Goal: Find contact information: Find contact information

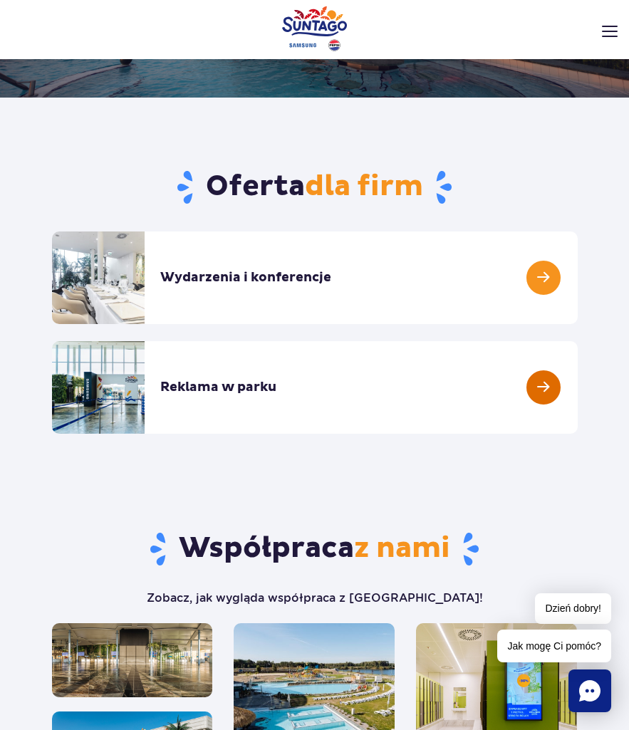
scroll to position [285, 0]
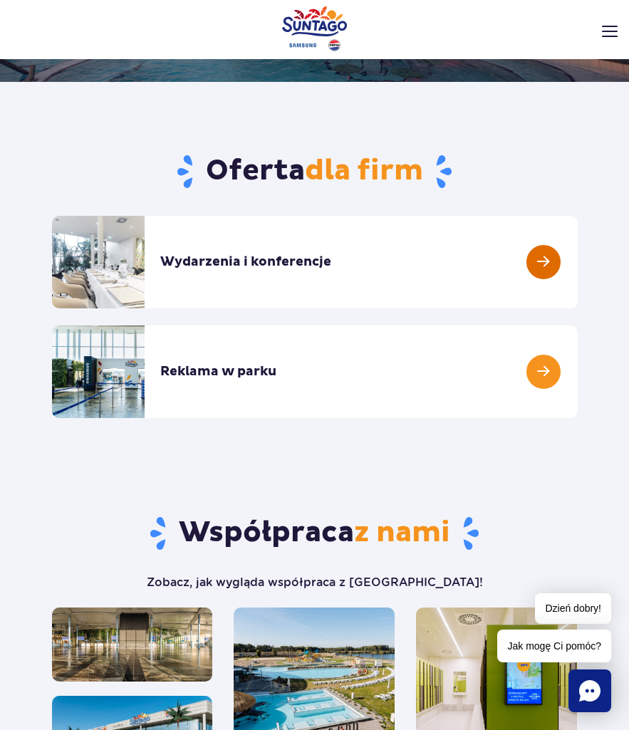
click at [577, 263] on link at bounding box center [577, 262] width 0 height 93
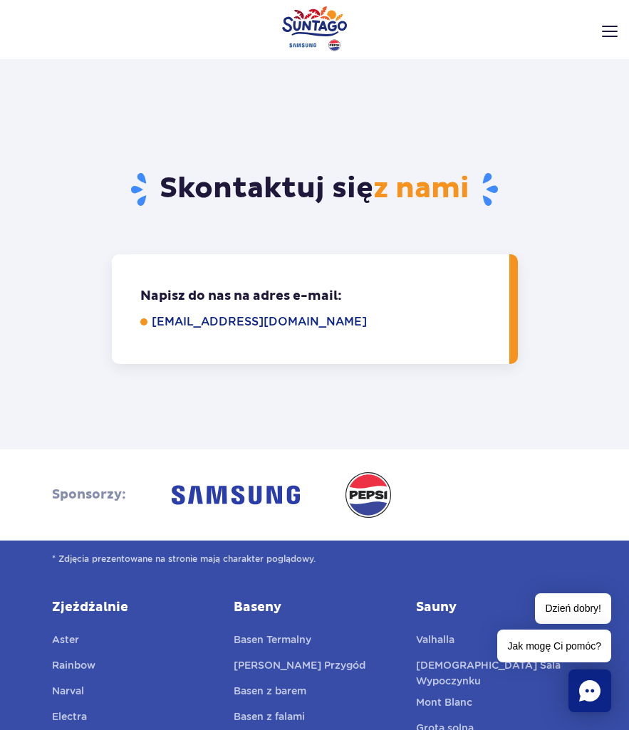
scroll to position [1068, 0]
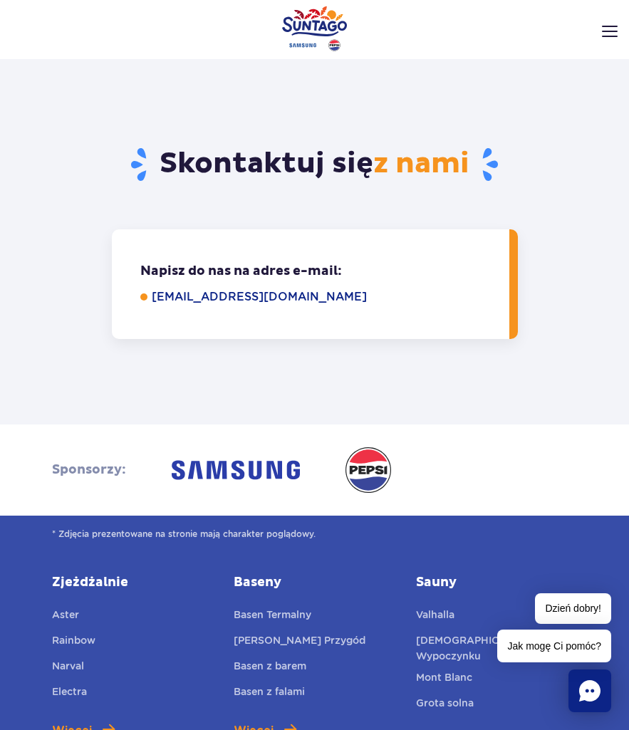
click at [54, 260] on div "Napisz do nas na adres e-mail: Napisz do nas, aby omówić szczegóły oferty: even…" at bounding box center [314, 284] width 547 height 110
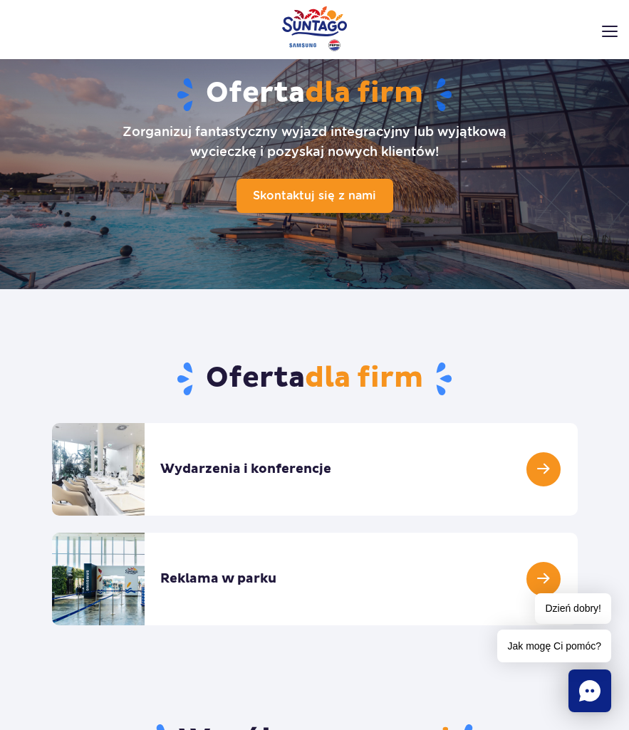
scroll to position [71, 0]
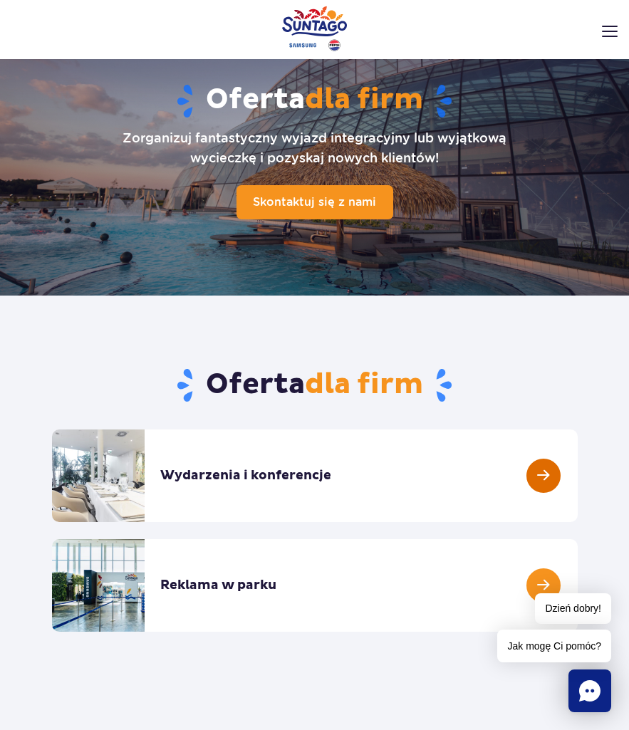
click at [577, 478] on link at bounding box center [577, 475] width 0 height 93
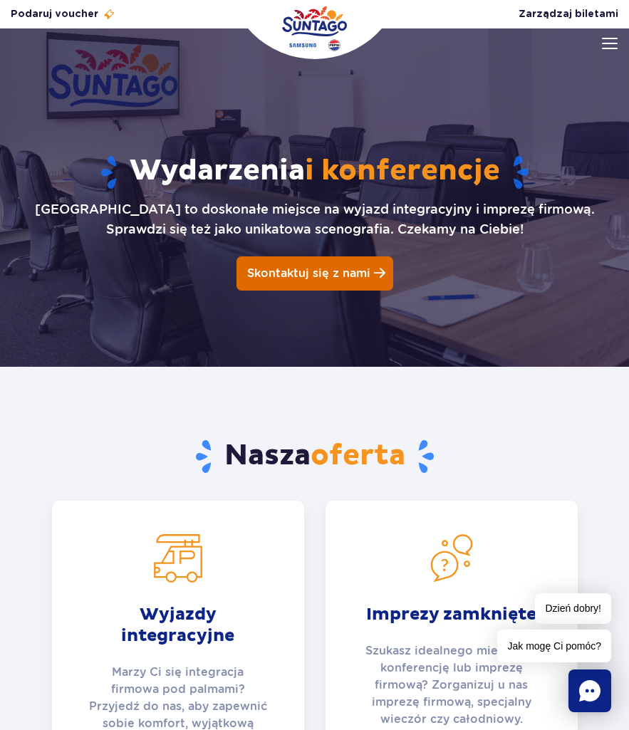
click at [323, 276] on span "Skontaktuj się z nami" at bounding box center [308, 273] width 123 height 14
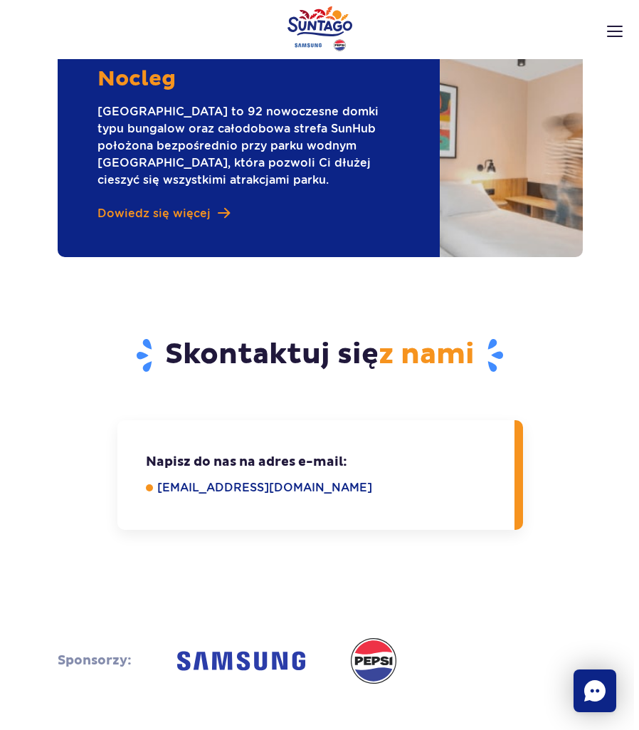
scroll to position [2521, 0]
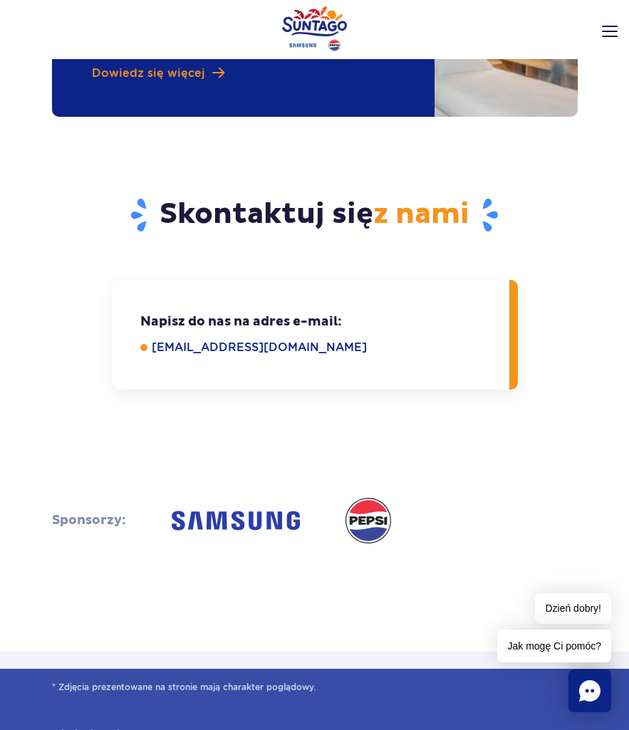
click at [606, 34] on img at bounding box center [610, 31] width 16 height 11
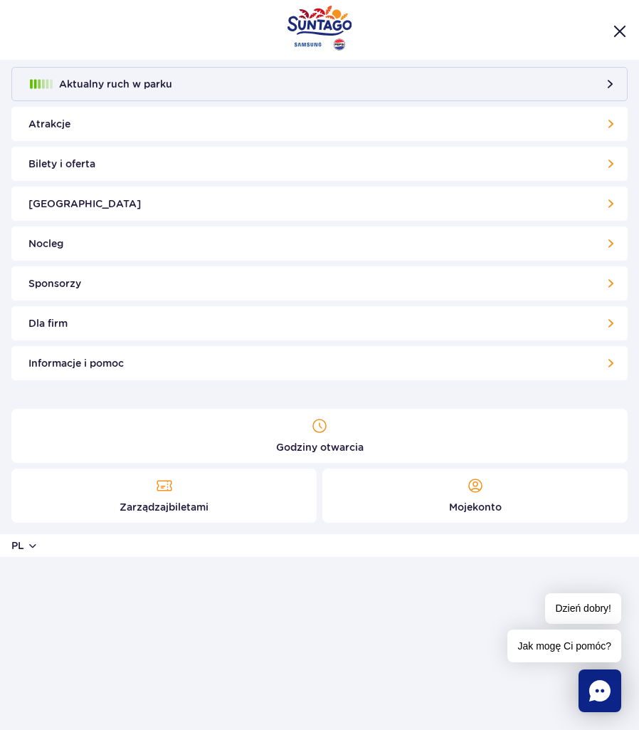
click at [82, 362] on link "Informacje i pomoc" at bounding box center [319, 363] width 616 height 34
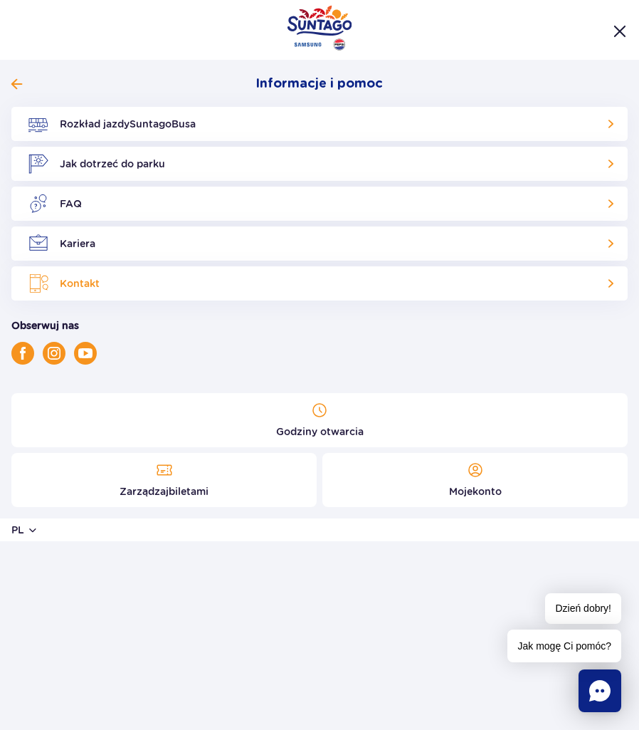
click at [98, 280] on link "Kontakt" at bounding box center [319, 283] width 616 height 34
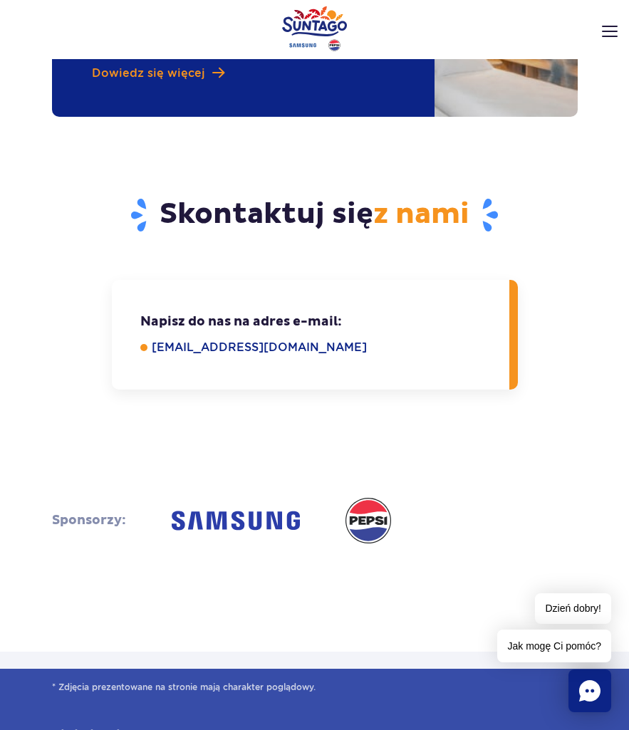
click at [609, 33] on img at bounding box center [610, 31] width 16 height 11
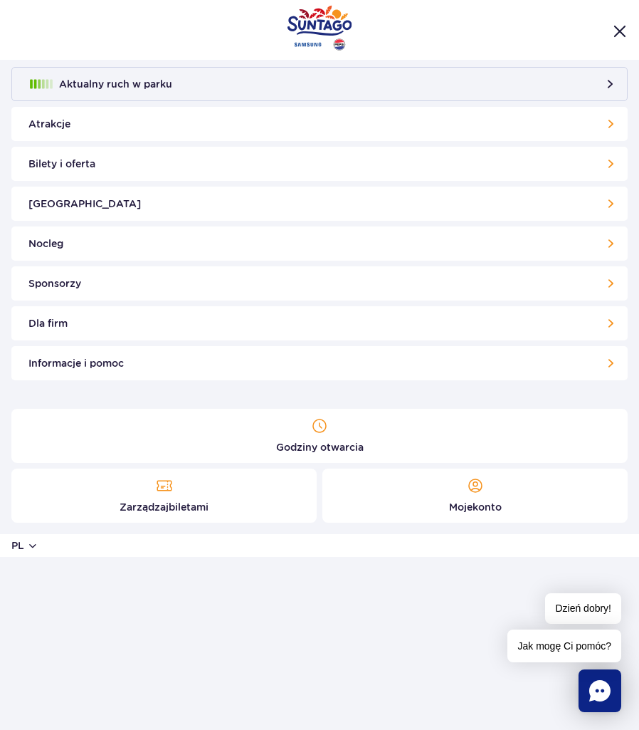
click at [115, 369] on link "Informacje i pomoc" at bounding box center [319, 363] width 616 height 34
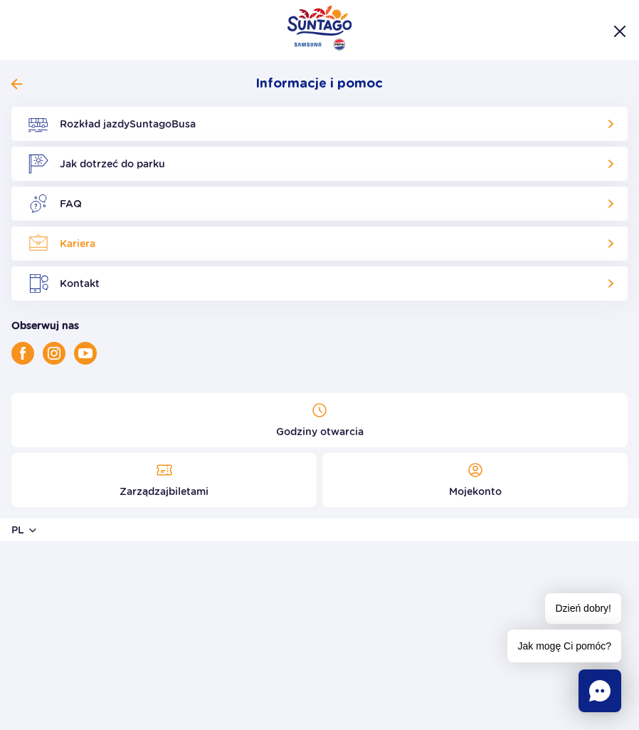
click at [614, 244] on link "Kariera" at bounding box center [319, 243] width 616 height 34
click at [75, 283] on link "Kontakt" at bounding box center [319, 283] width 616 height 34
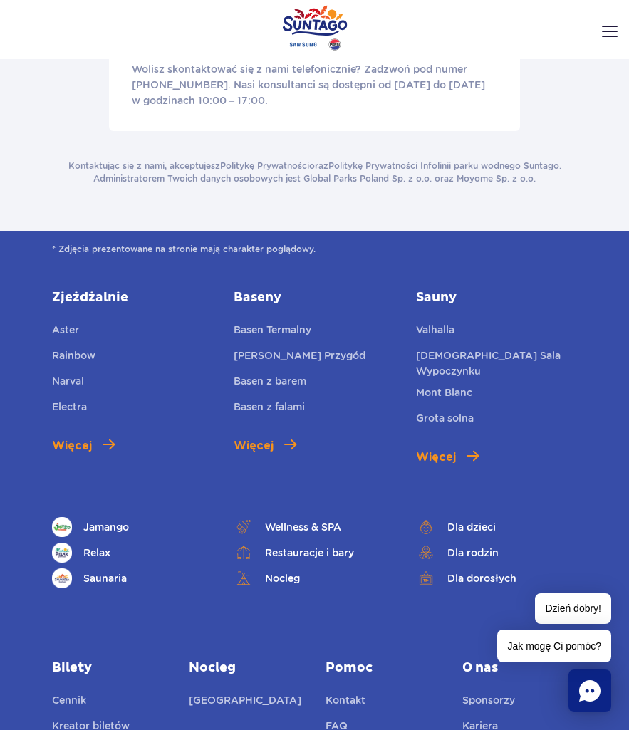
scroll to position [427, 0]
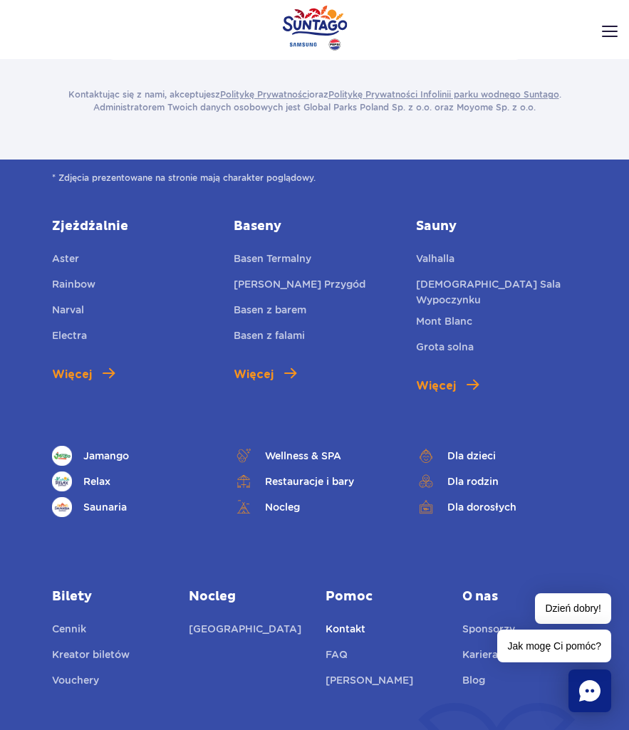
click at [352, 621] on link "Kontakt" at bounding box center [345, 631] width 40 height 20
